Goal: Information Seeking & Learning: Learn about a topic

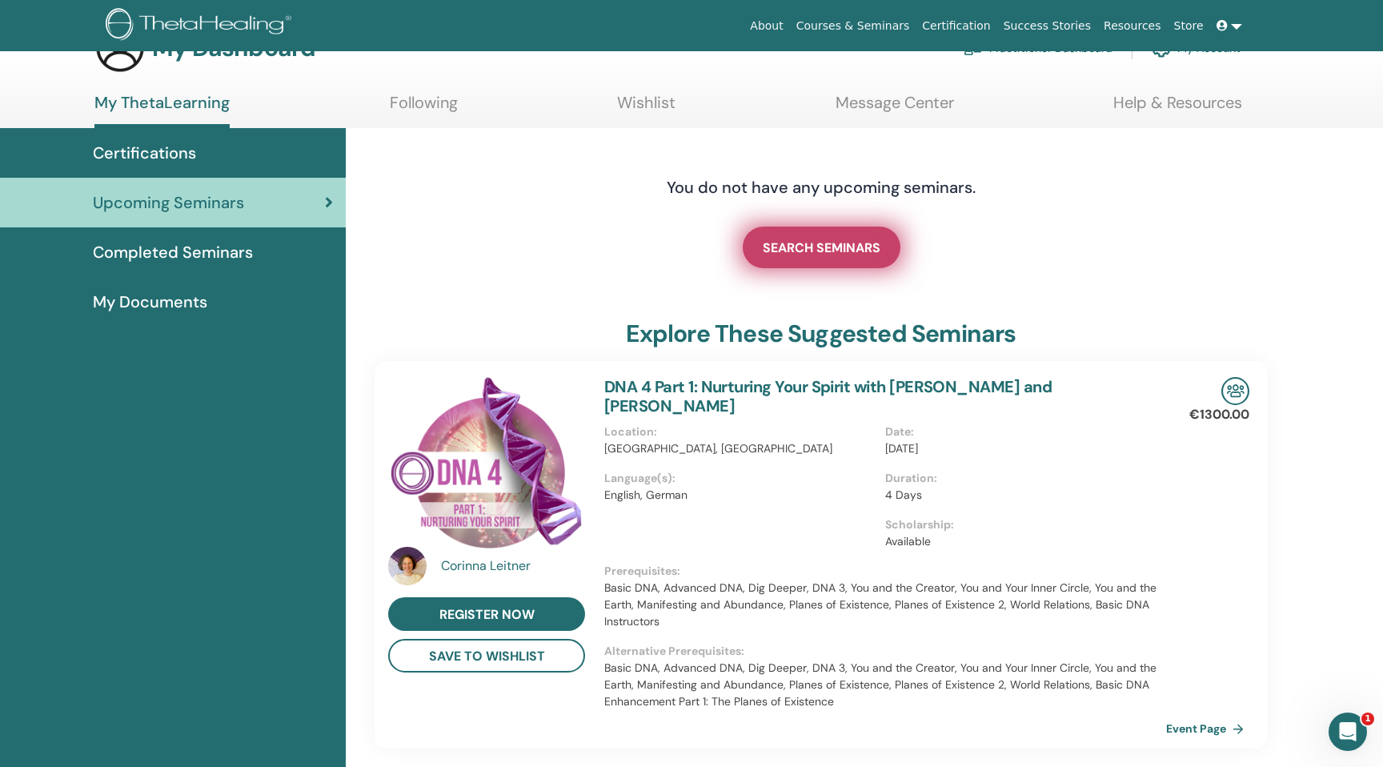
scroll to position [6, 0]
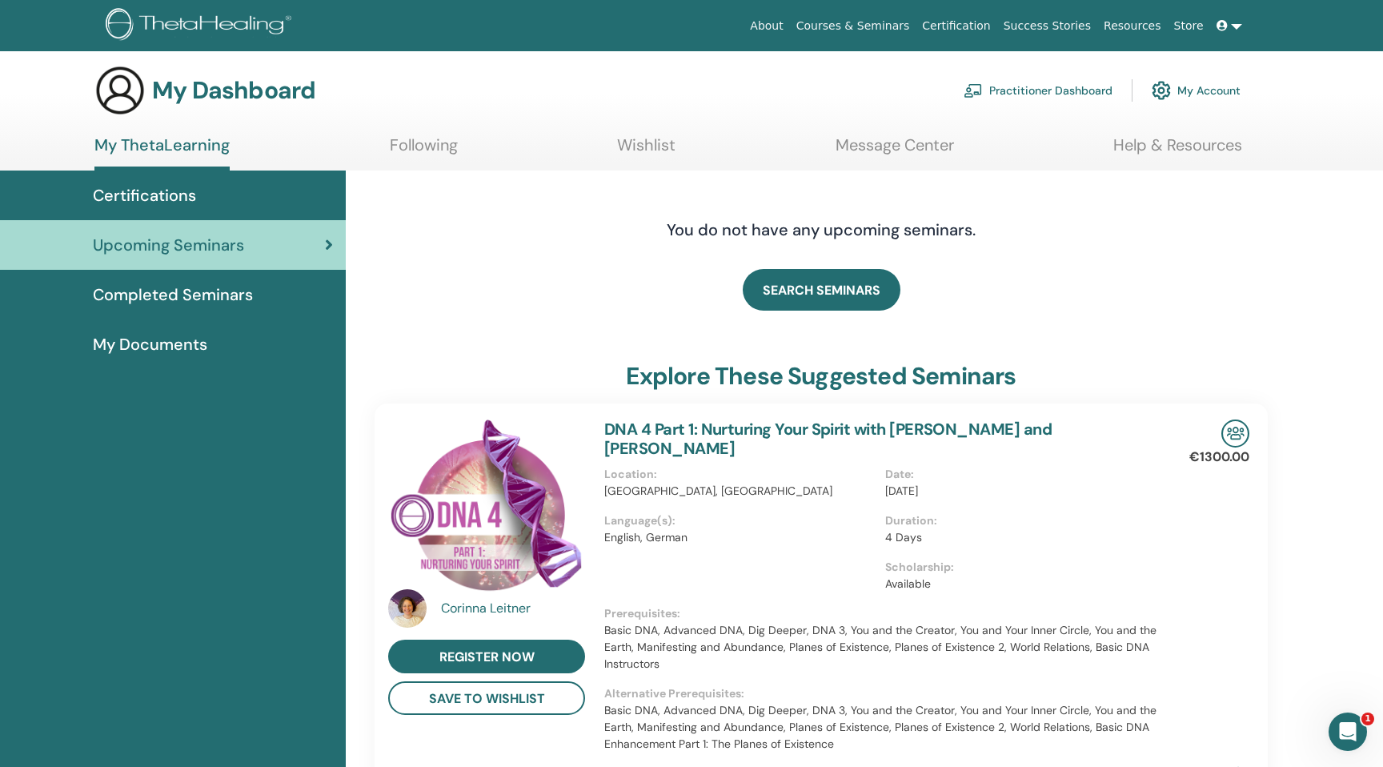
click at [191, 291] on span "Completed Seminars" at bounding box center [173, 295] width 160 height 24
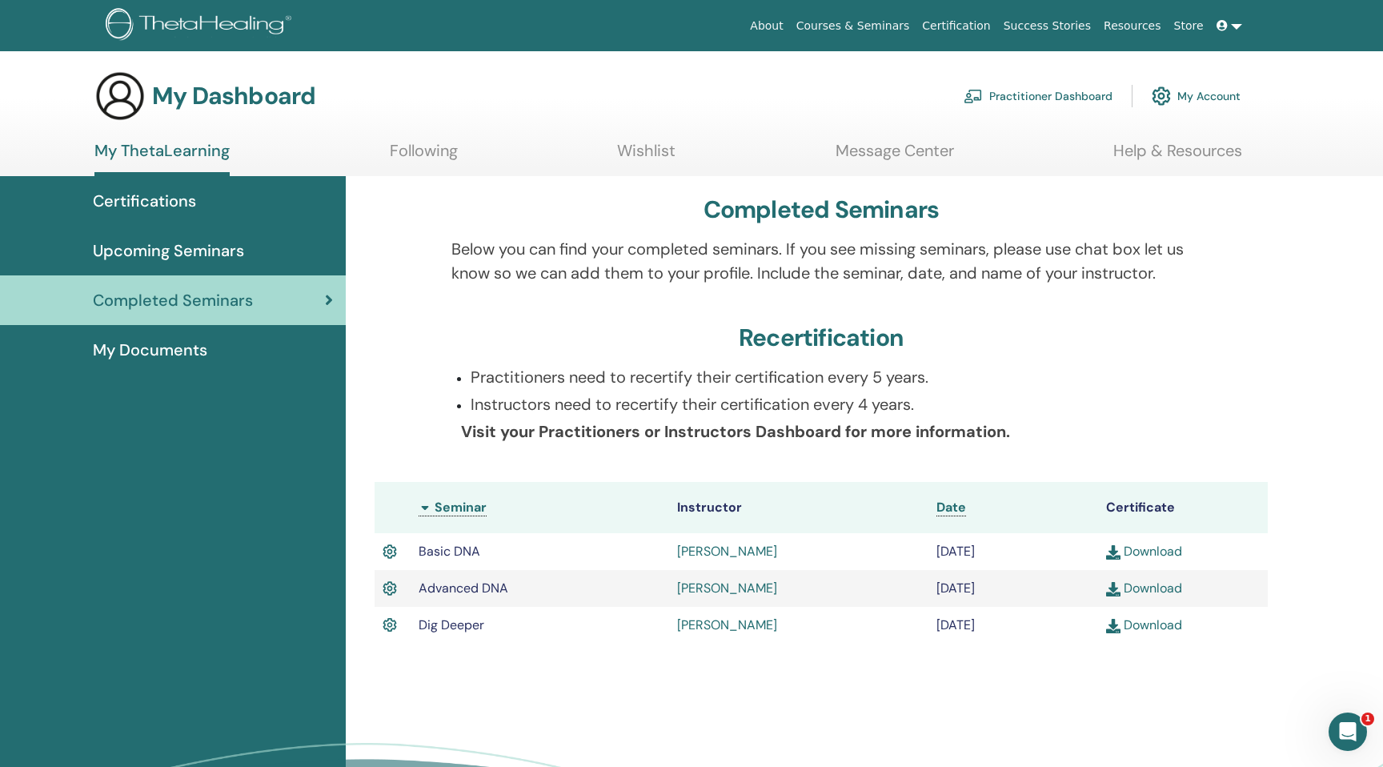
click at [713, 552] on link "Lena Voigt" at bounding box center [727, 551] width 100 height 17
click at [295, 207] on div "Certifications" at bounding box center [173, 201] width 320 height 24
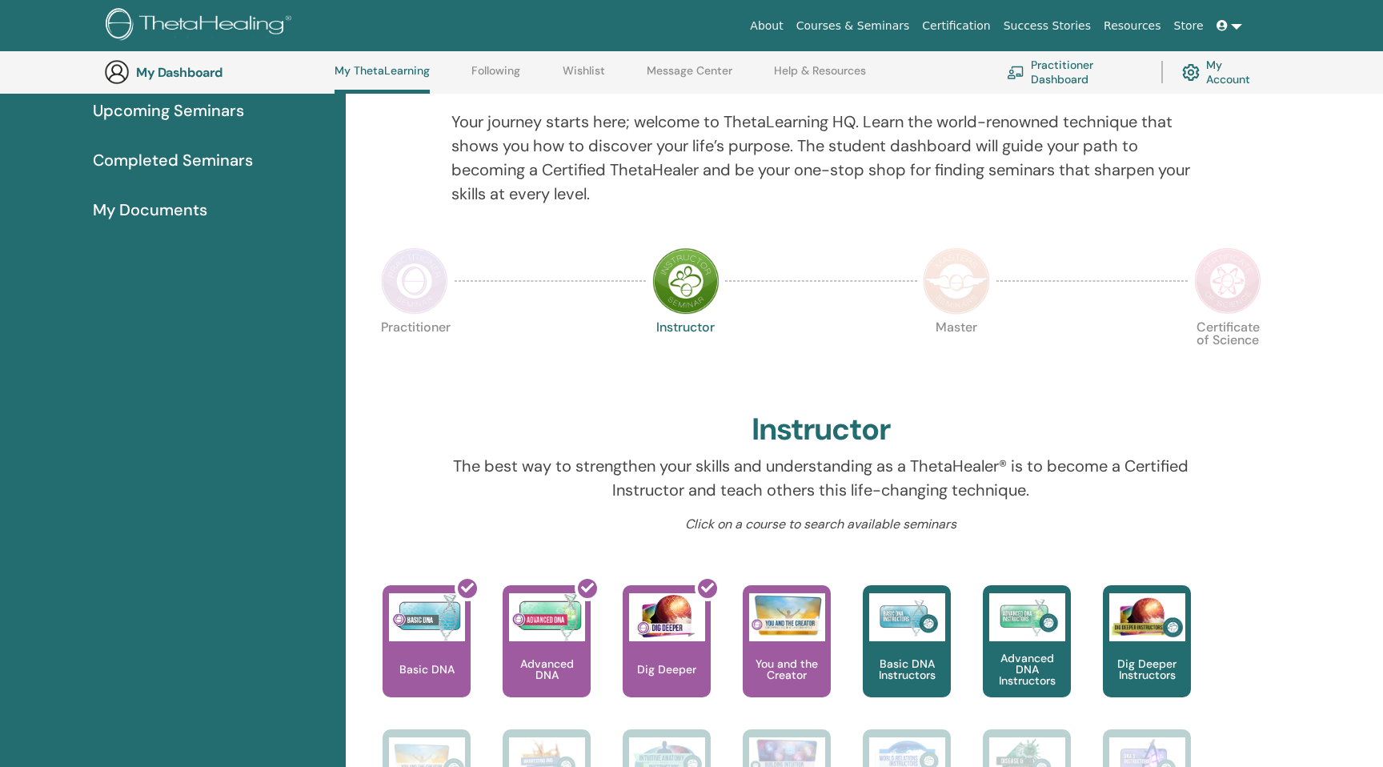
scroll to position [199, 0]
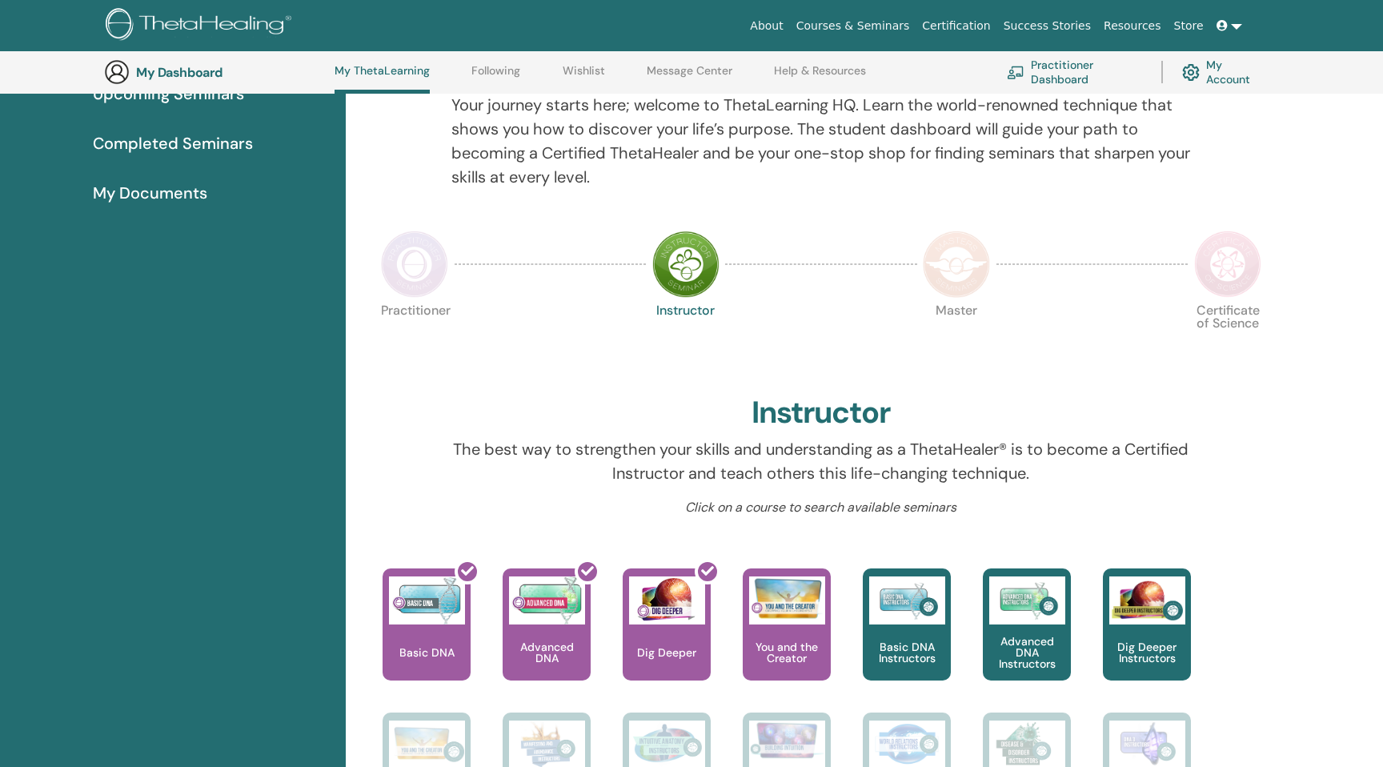
click at [411, 273] on img at bounding box center [414, 264] width 67 height 67
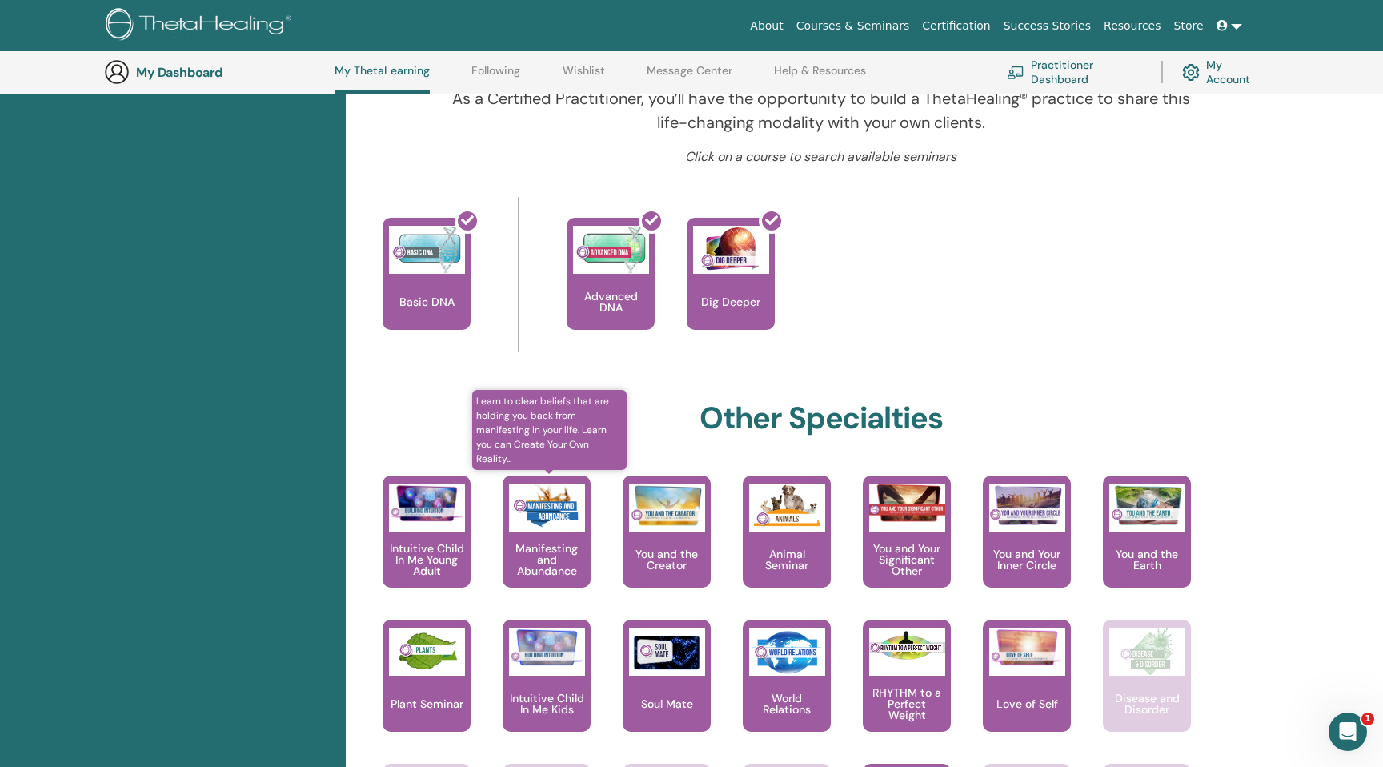
click at [535, 532] on div "Manifesting and Abundance" at bounding box center [547, 532] width 88 height 112
